Goal: Task Accomplishment & Management: Manage account settings

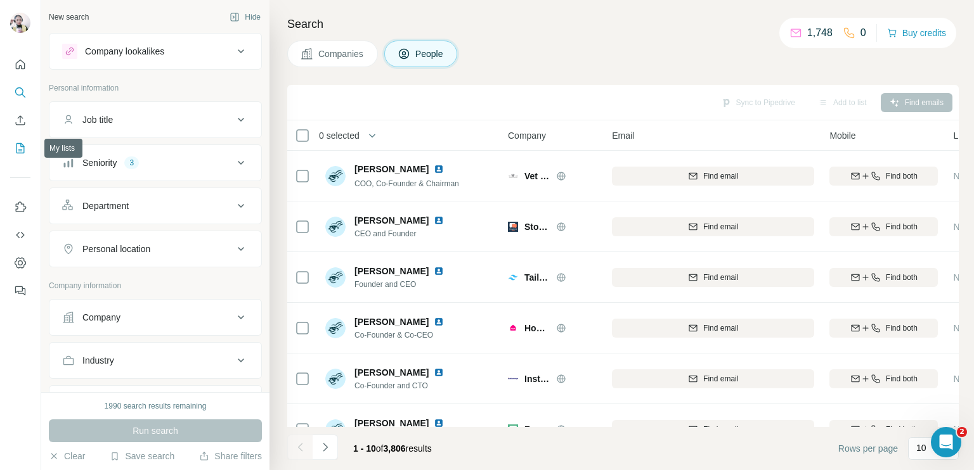
click at [21, 146] on icon "My lists" at bounding box center [20, 148] width 13 height 13
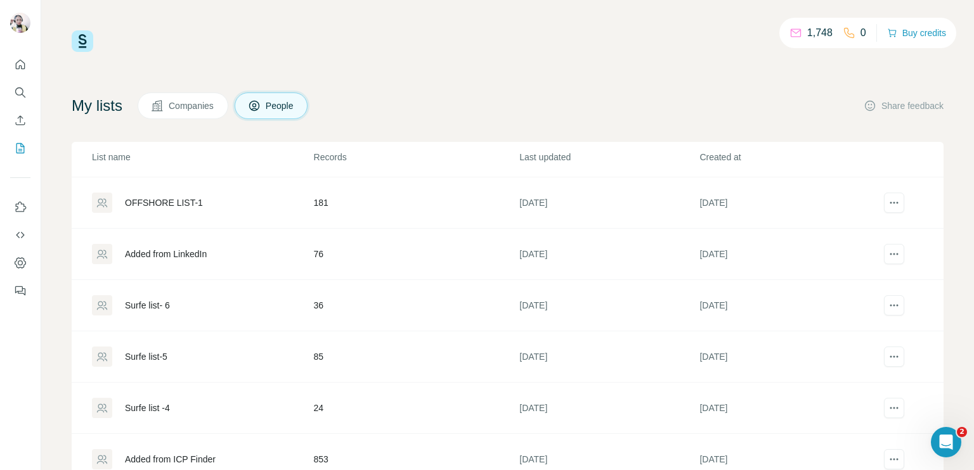
click at [322, 193] on td "181" at bounding box center [416, 202] width 206 height 51
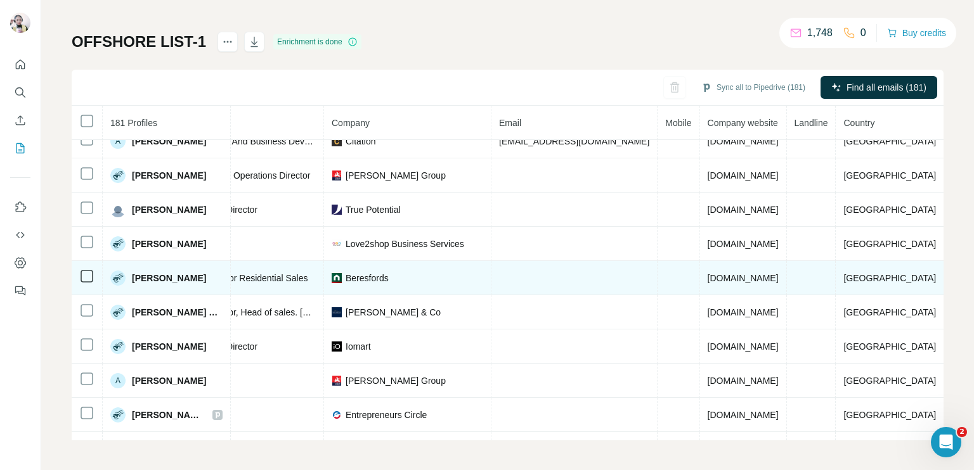
scroll to position [0, 226]
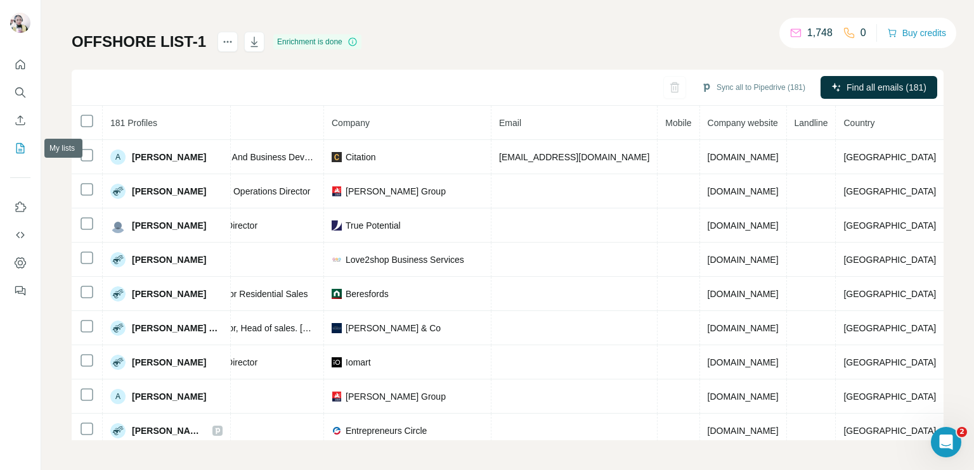
click at [18, 151] on icon "My lists" at bounding box center [20, 148] width 13 height 13
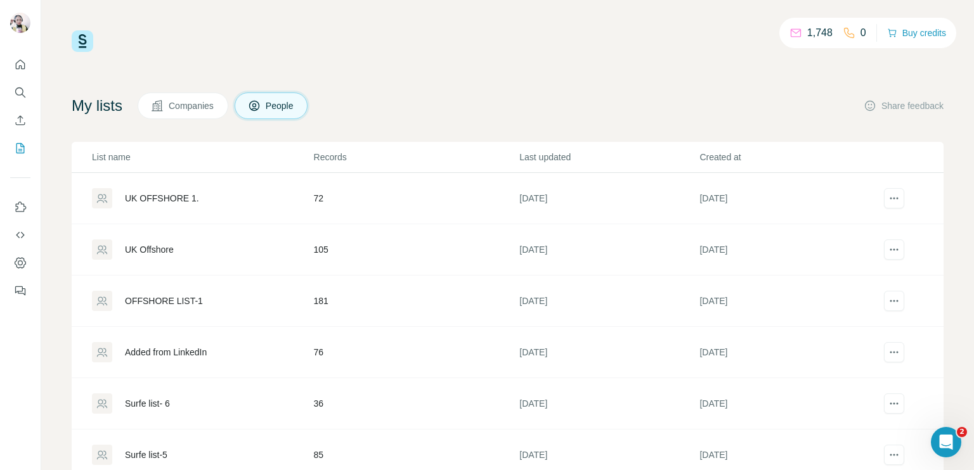
click at [178, 198] on div "UK OFFSHORE 1." at bounding box center [162, 198] width 74 height 13
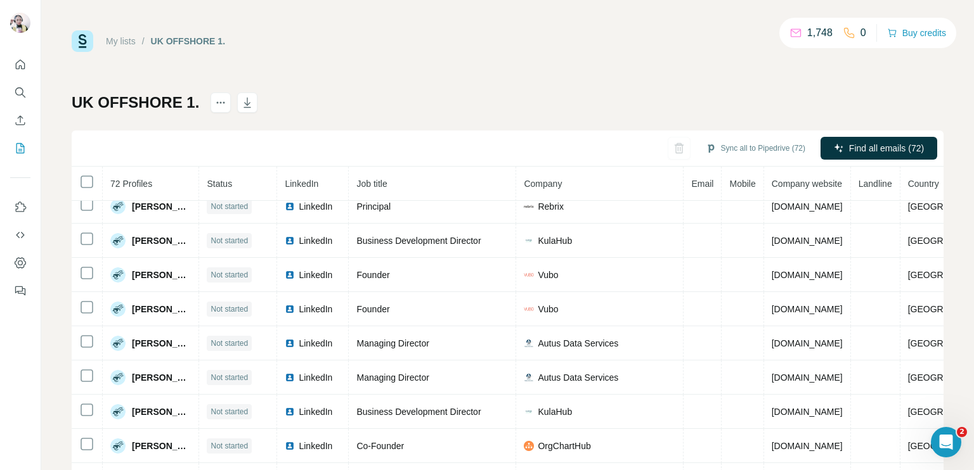
scroll to position [61, 0]
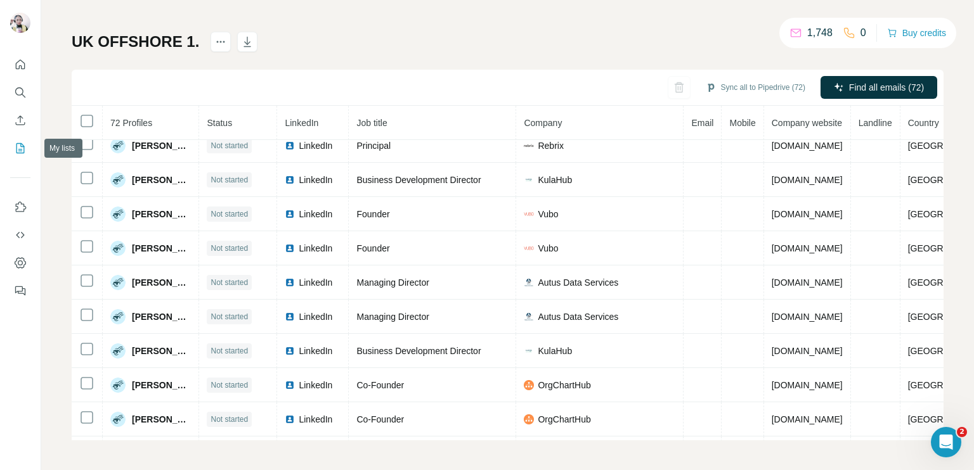
click at [17, 155] on button "My lists" at bounding box center [20, 148] width 20 height 23
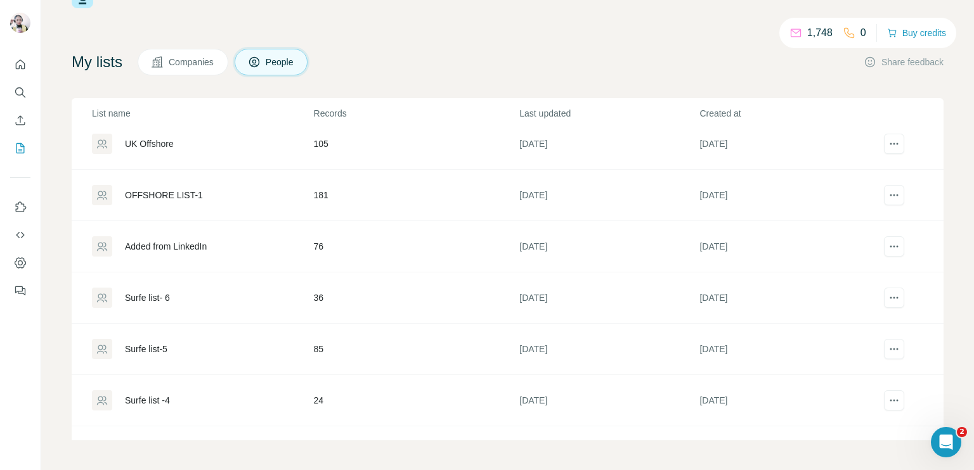
scroll to position [98, 0]
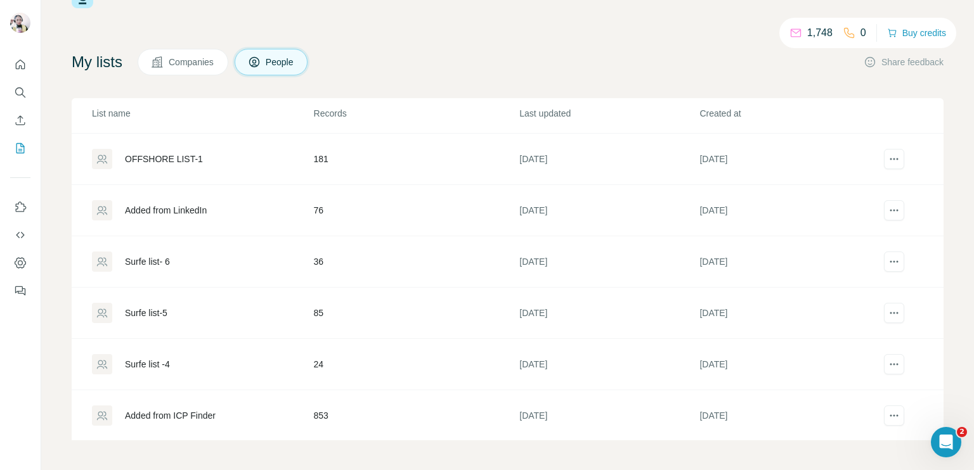
click at [415, 413] on td "853" at bounding box center [416, 415] width 206 height 51
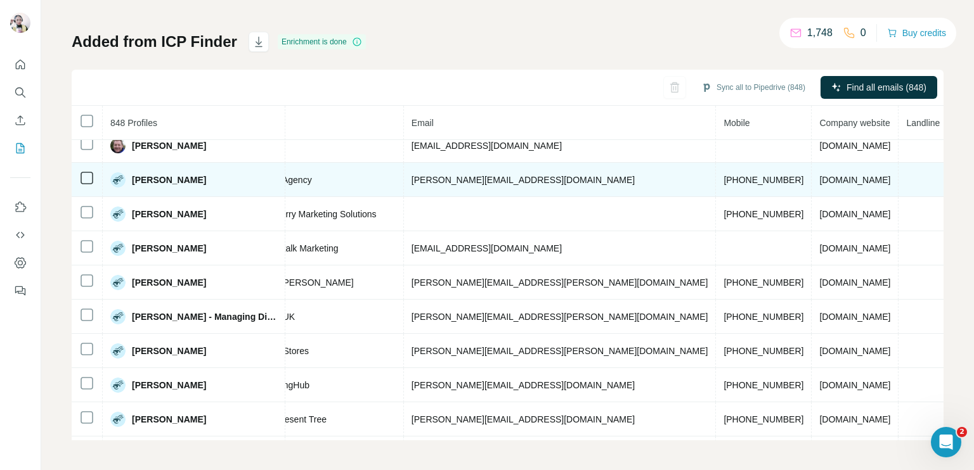
scroll to position [0, 366]
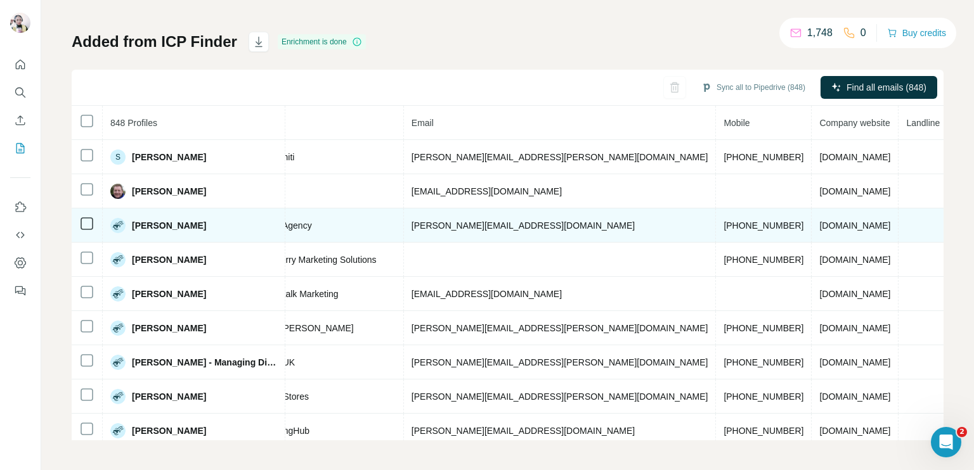
click at [723, 222] on span "[PHONE_NUMBER]" at bounding box center [763, 226] width 80 height 10
copy span "[PHONE_NUMBER]"
click at [723, 224] on span "[PHONE_NUMBER]" at bounding box center [763, 226] width 80 height 10
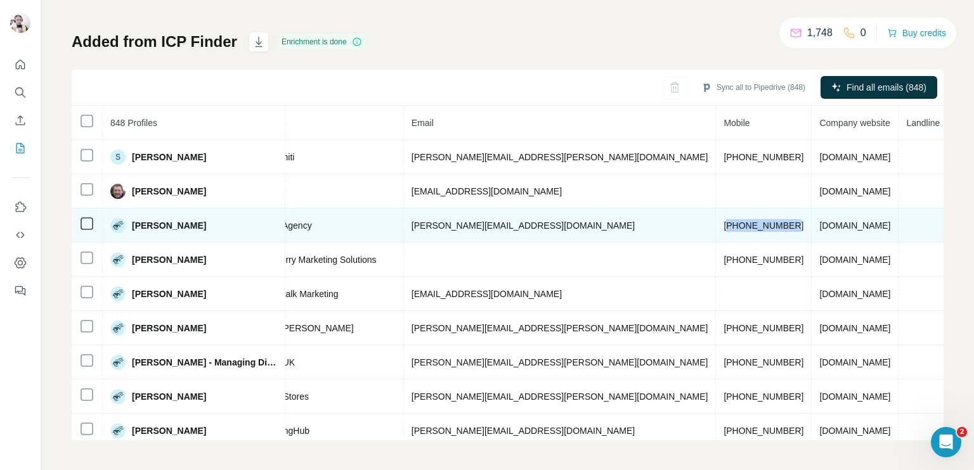
click at [723, 224] on span "[PHONE_NUMBER]" at bounding box center [763, 226] width 80 height 10
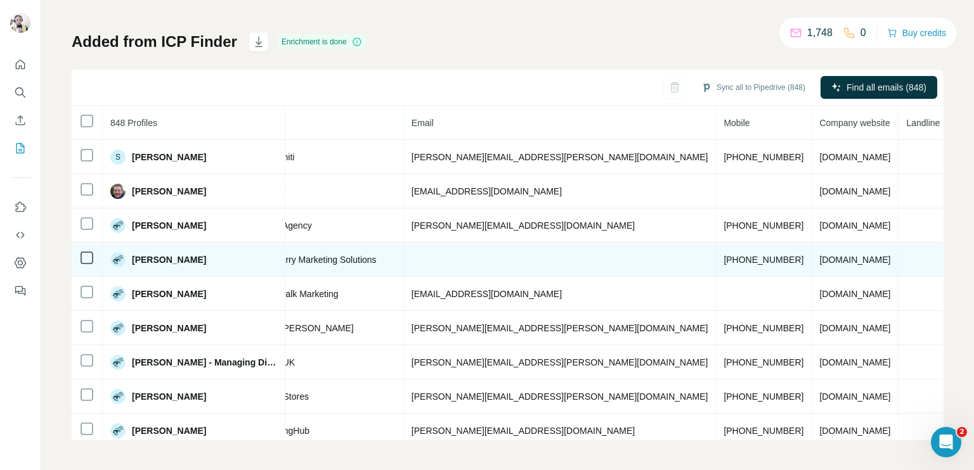
click at [723, 257] on span "[PHONE_NUMBER]" at bounding box center [763, 260] width 80 height 10
copy span "[PHONE_NUMBER]"
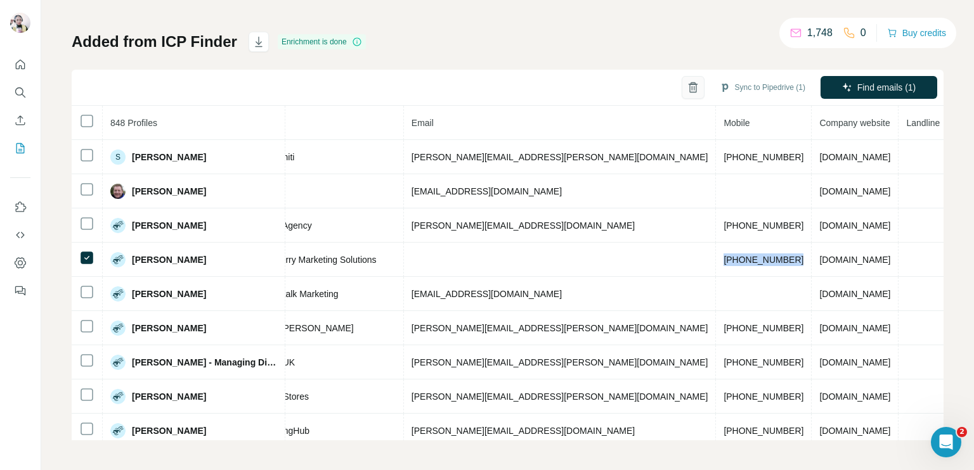
click at [685, 87] on button "button" at bounding box center [692, 87] width 23 height 23
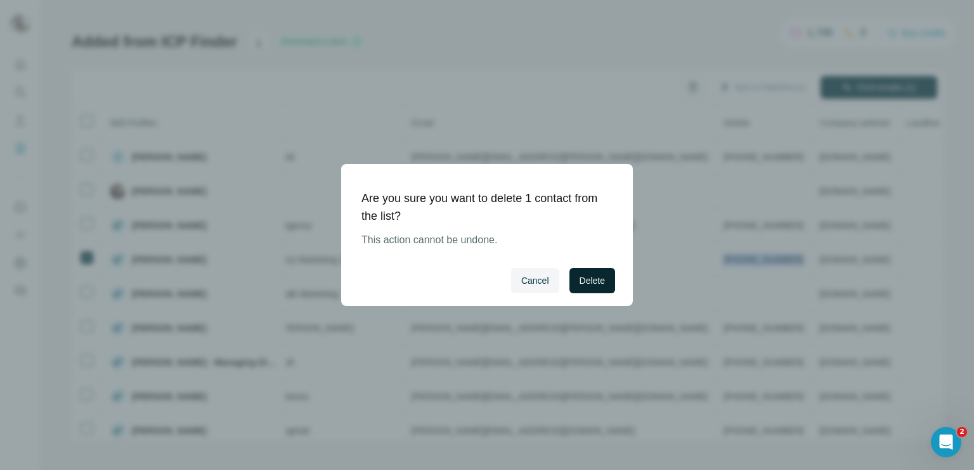
click at [583, 278] on span "Delete" at bounding box center [591, 280] width 25 height 13
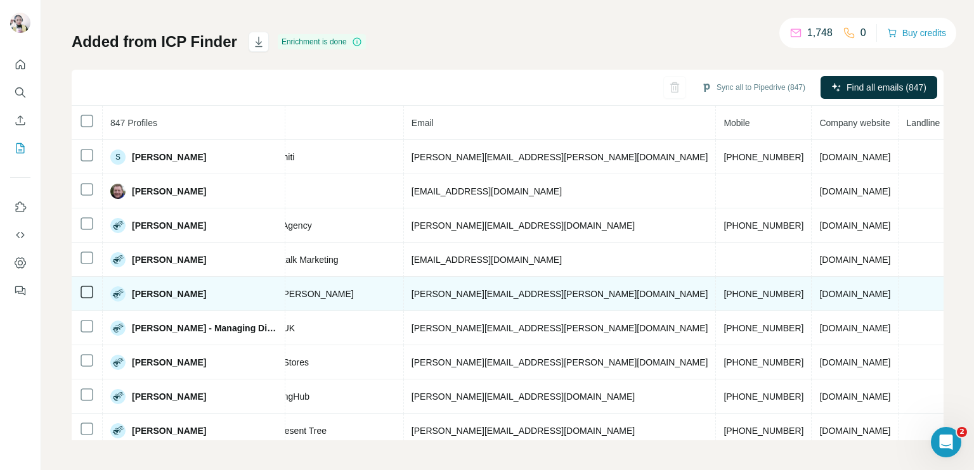
click at [723, 289] on span "[PHONE_NUMBER]" at bounding box center [763, 294] width 80 height 10
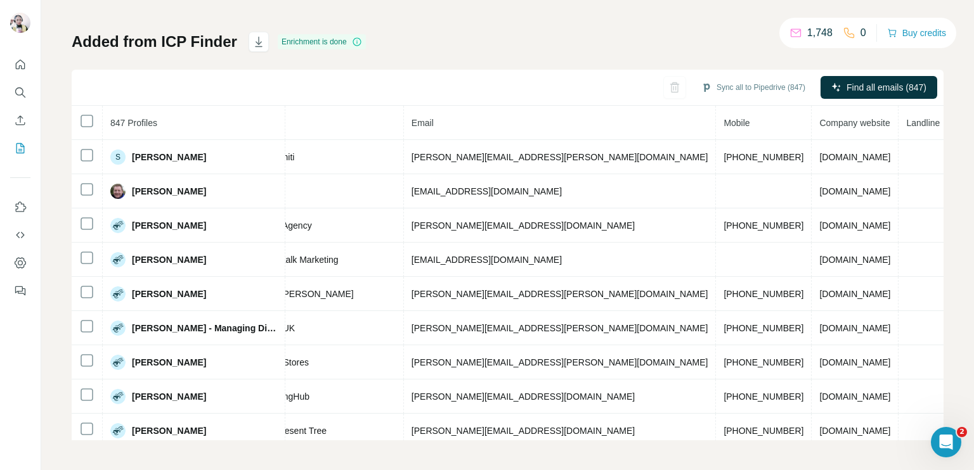
drag, startPoint x: 611, startPoint y: 287, endPoint x: 548, endPoint y: 138, distance: 162.5
click at [516, 34] on div "Added from ICP Finder Enrichment is done Sync all to Pipedrive (847) Find all e…" at bounding box center [508, 236] width 872 height 409
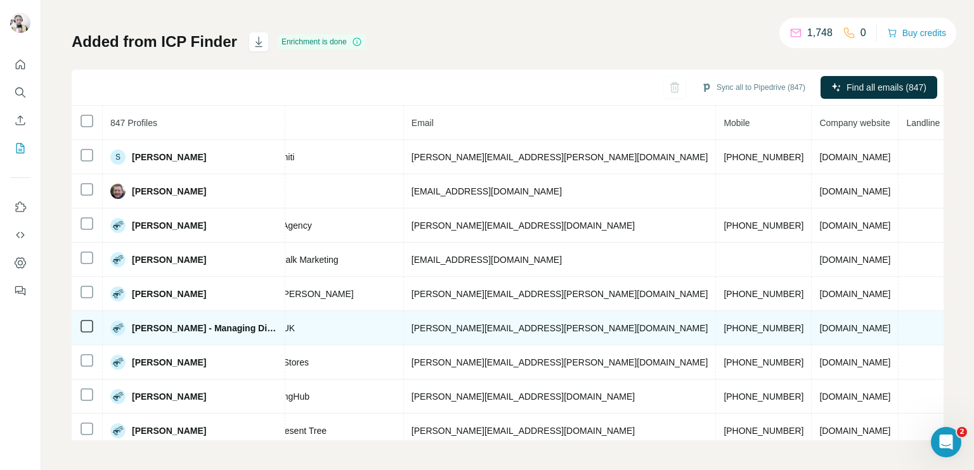
click at [723, 323] on span "[PHONE_NUMBER]" at bounding box center [763, 328] width 80 height 10
copy span "[PHONE_NUMBER]"
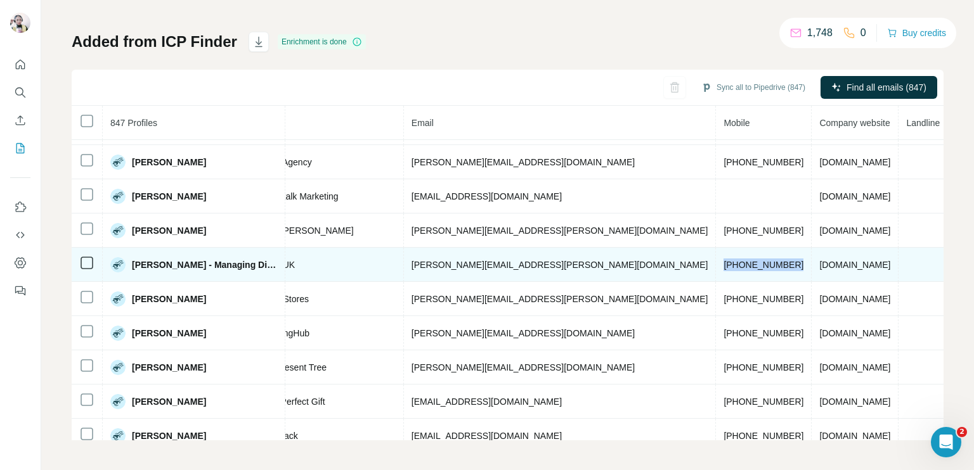
scroll to position [127, 366]
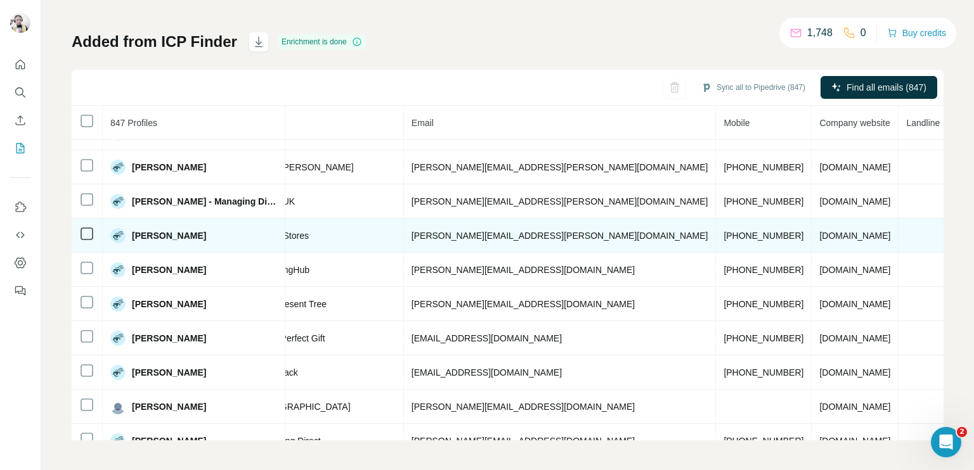
click at [723, 234] on span "[PHONE_NUMBER]" at bounding box center [763, 236] width 80 height 10
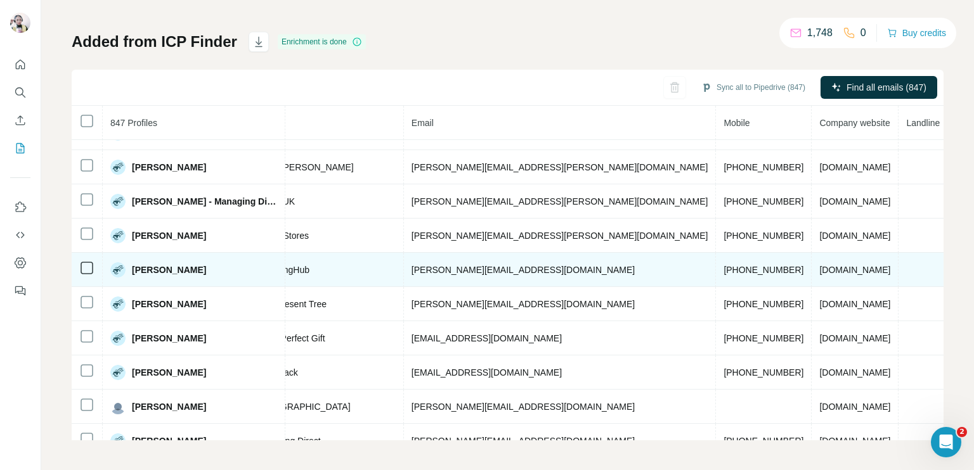
click at [723, 269] on span "[PHONE_NUMBER]" at bounding box center [763, 270] width 80 height 10
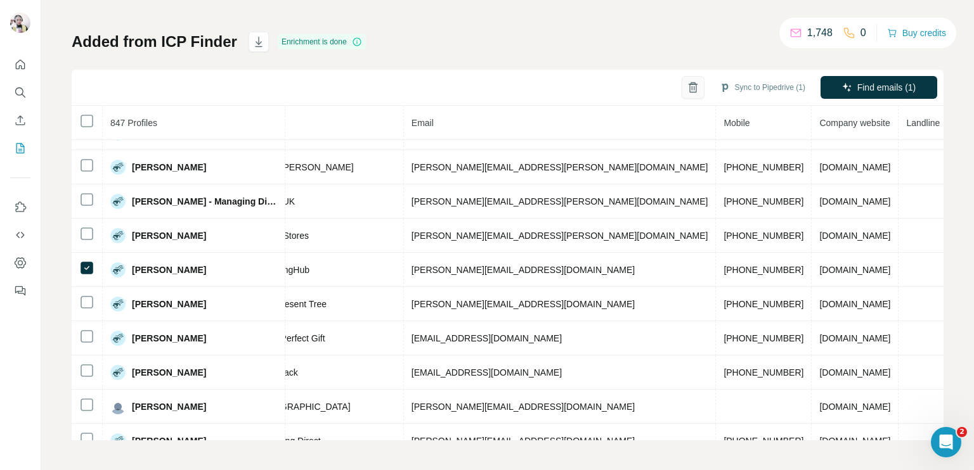
click at [689, 91] on icon "button" at bounding box center [692, 88] width 7 height 9
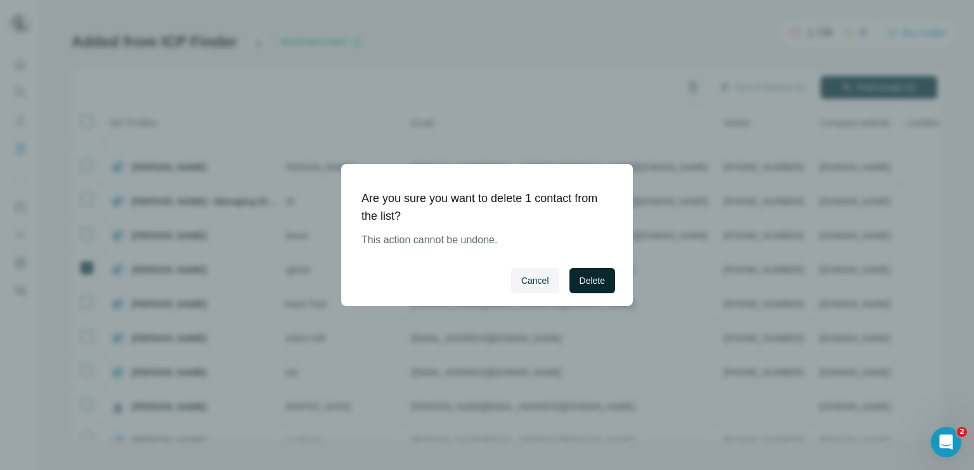
click at [579, 281] on span "Delete" at bounding box center [591, 280] width 25 height 13
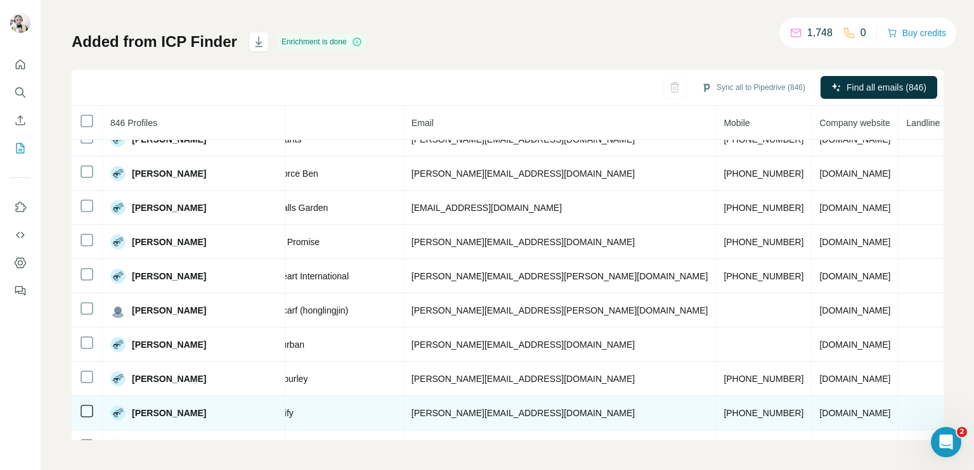
scroll to position [725, 366]
